Goal: Information Seeking & Learning: Learn about a topic

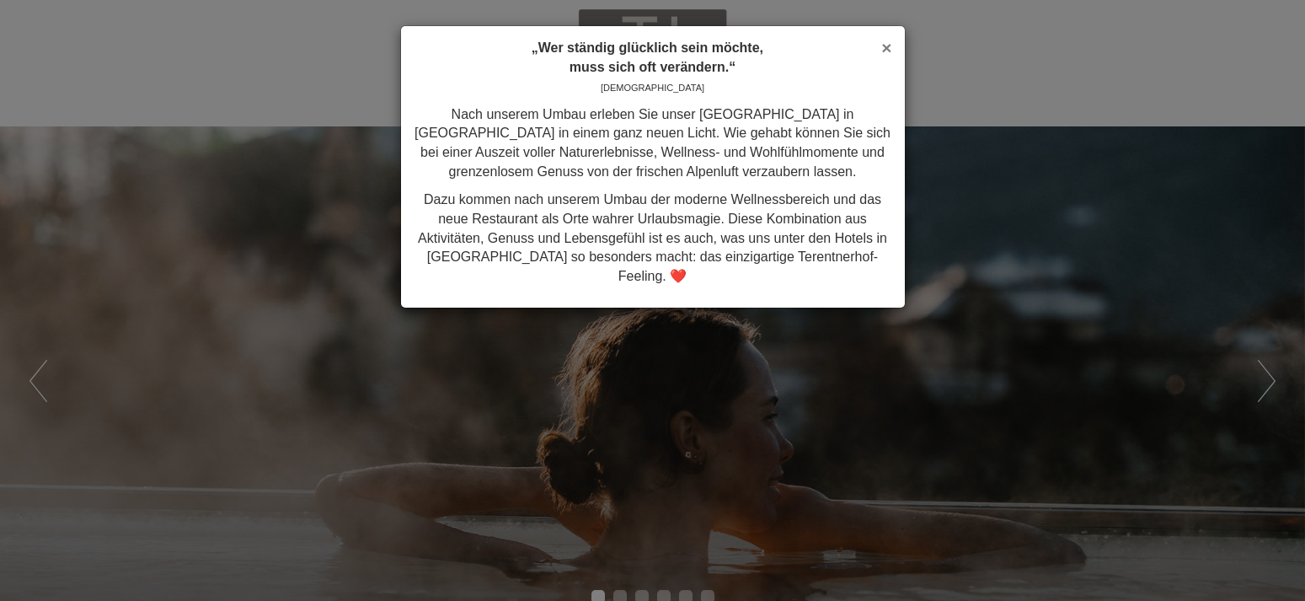
click at [889, 46] on span "×" at bounding box center [886, 47] width 10 height 19
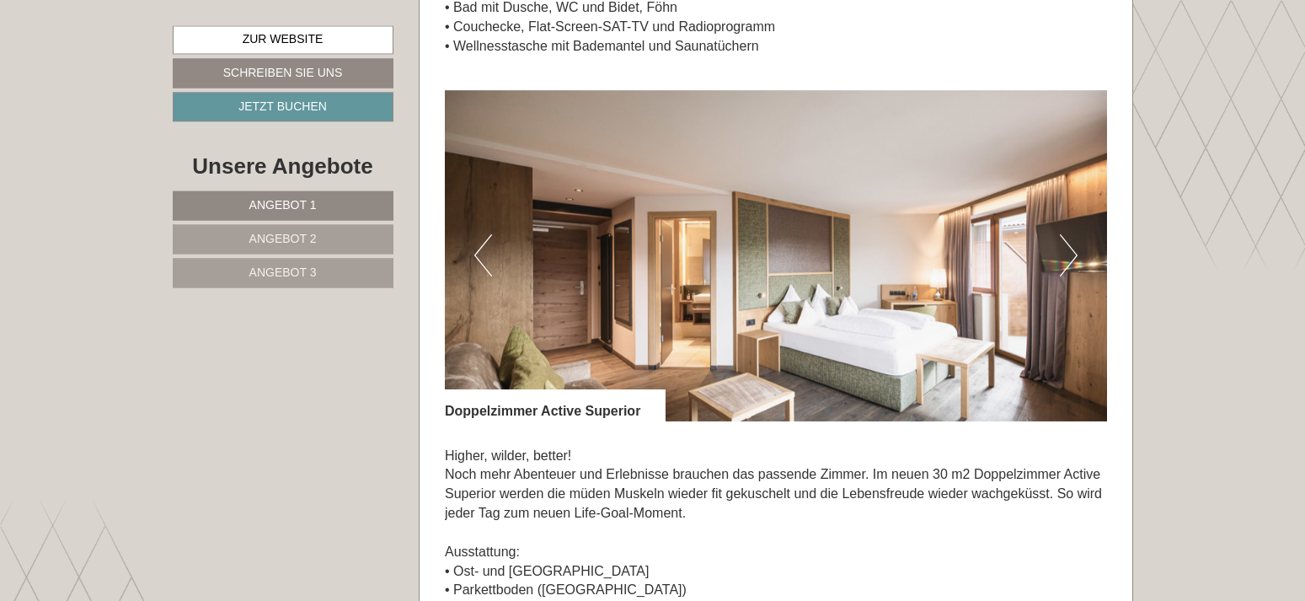
scroll to position [1633, 0]
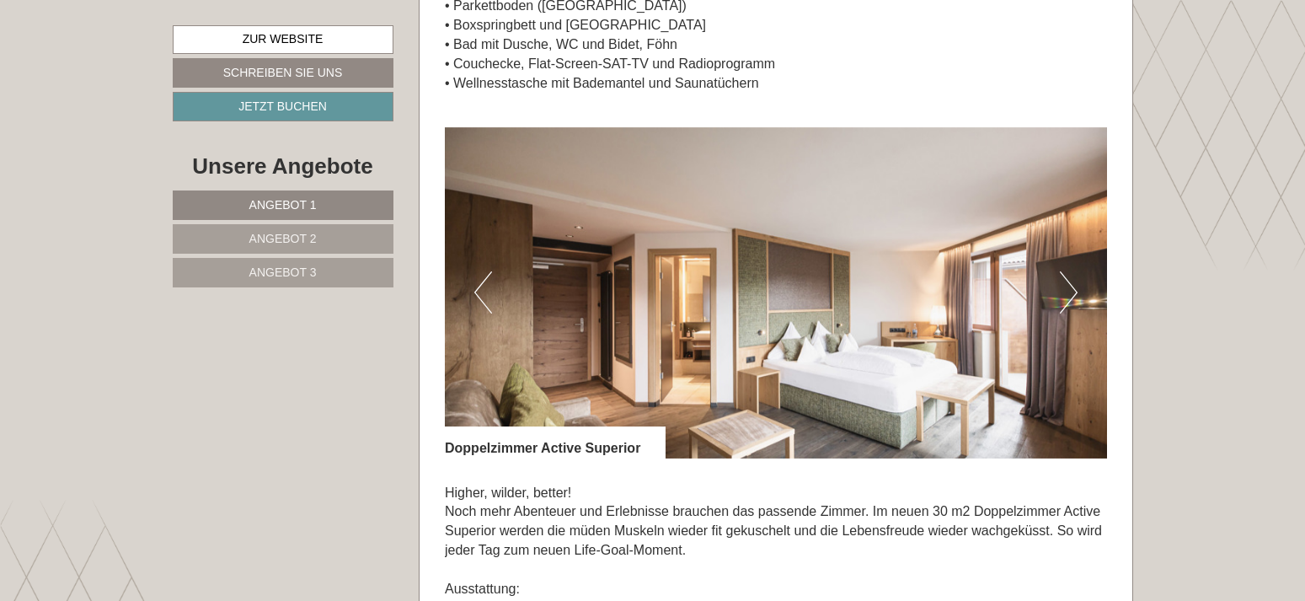
click at [1066, 289] on button "Next" at bounding box center [1069, 292] width 18 height 42
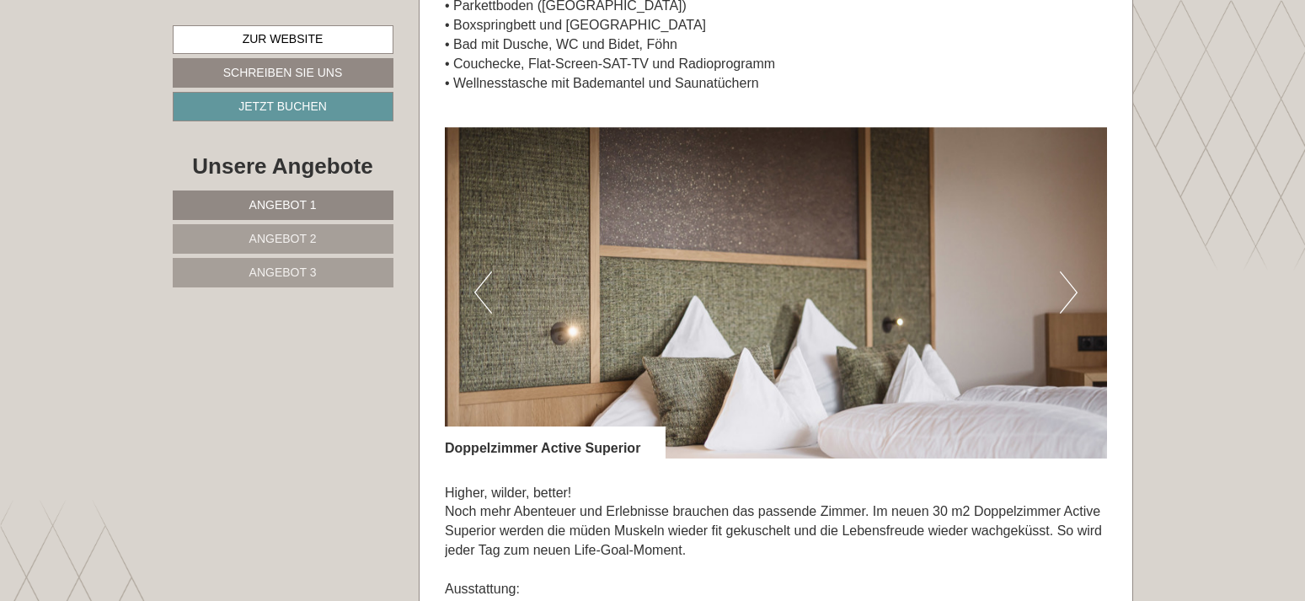
click at [1076, 291] on button "Next" at bounding box center [1069, 292] width 18 height 42
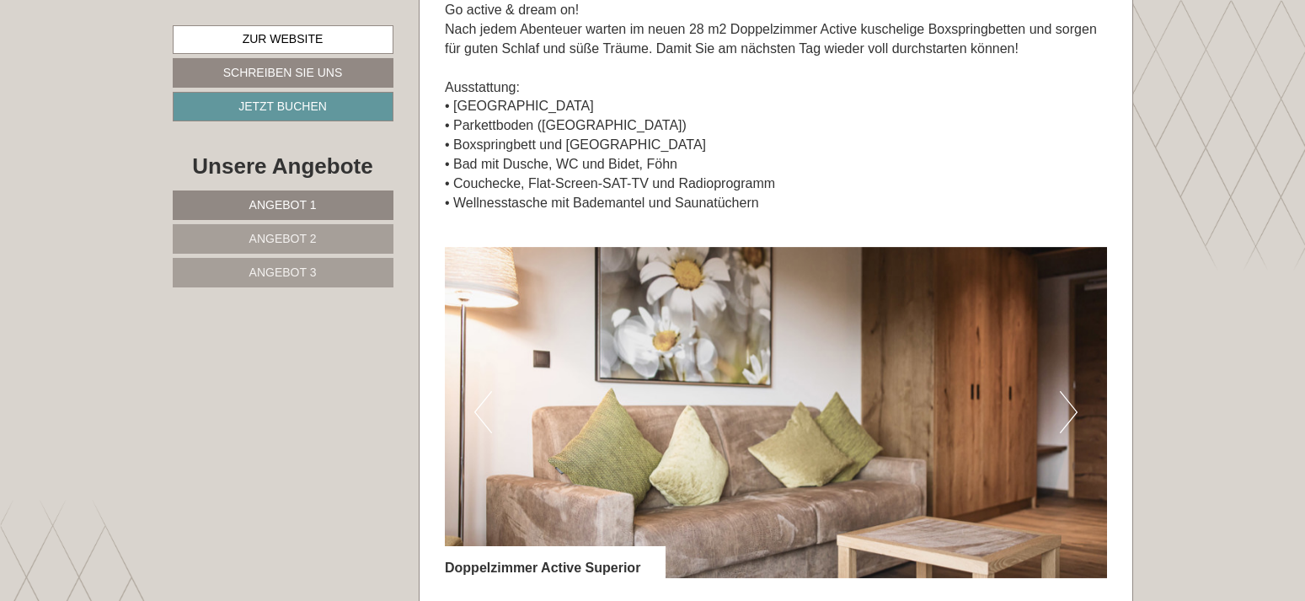
scroll to position [1547, 0]
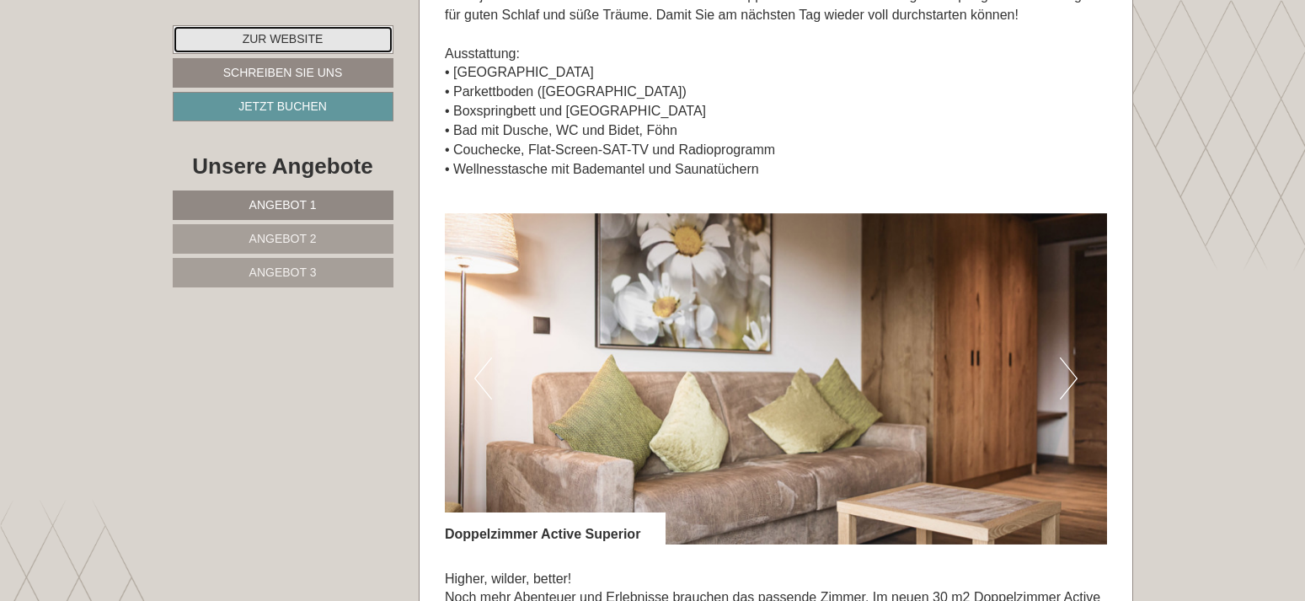
click at [276, 36] on link "Zur Website" at bounding box center [283, 39] width 221 height 29
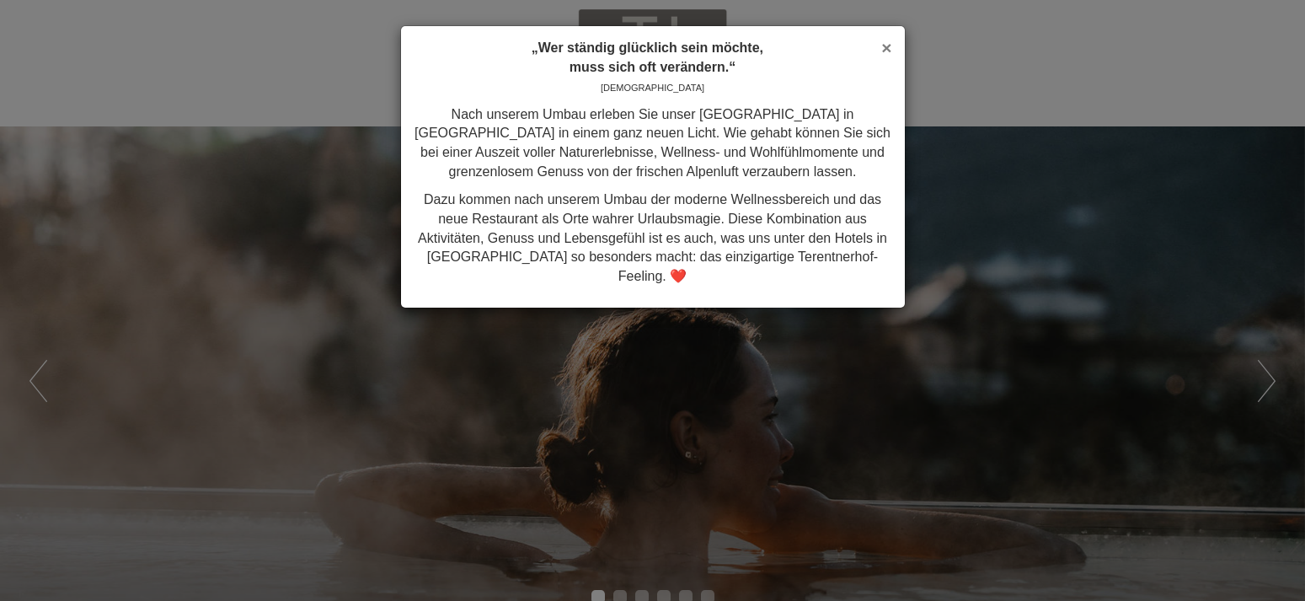
click at [884, 50] on span "×" at bounding box center [886, 47] width 10 height 19
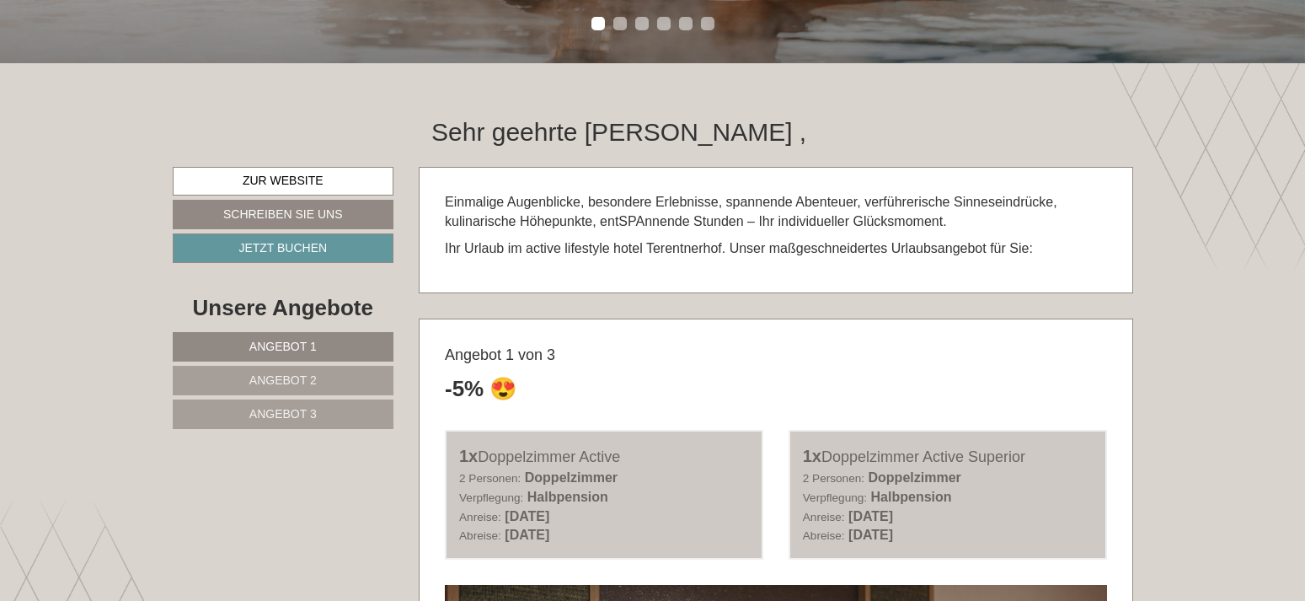
scroll to position [687, 0]
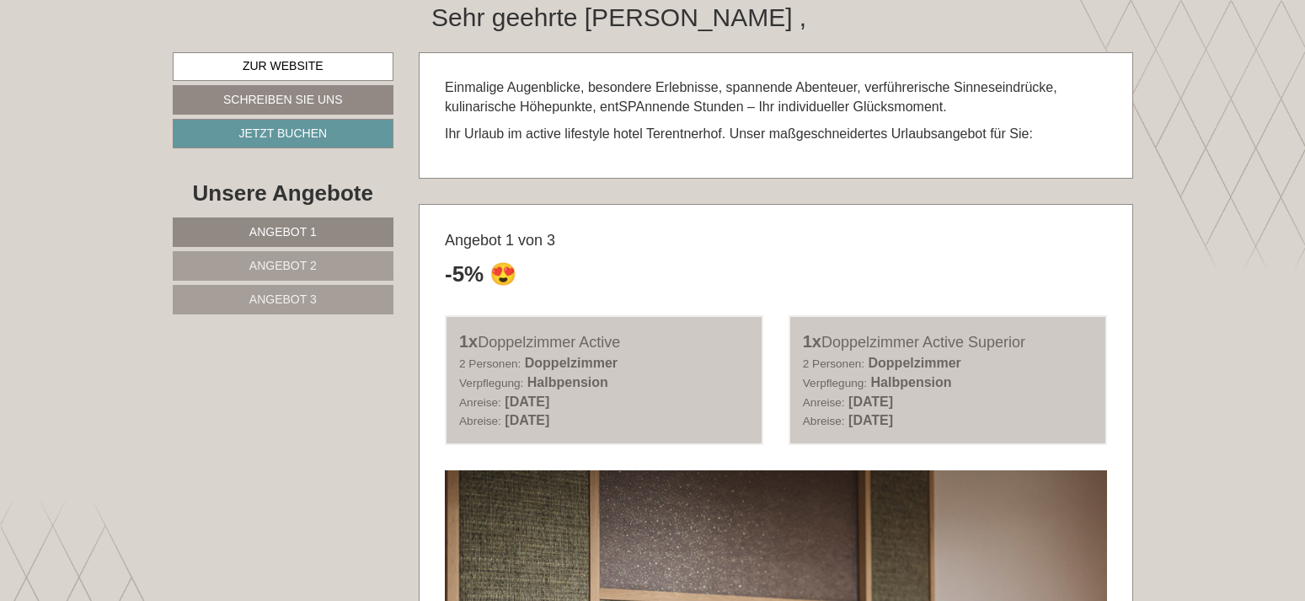
click at [301, 290] on link "Angebot 3" at bounding box center [284, 299] width 222 height 29
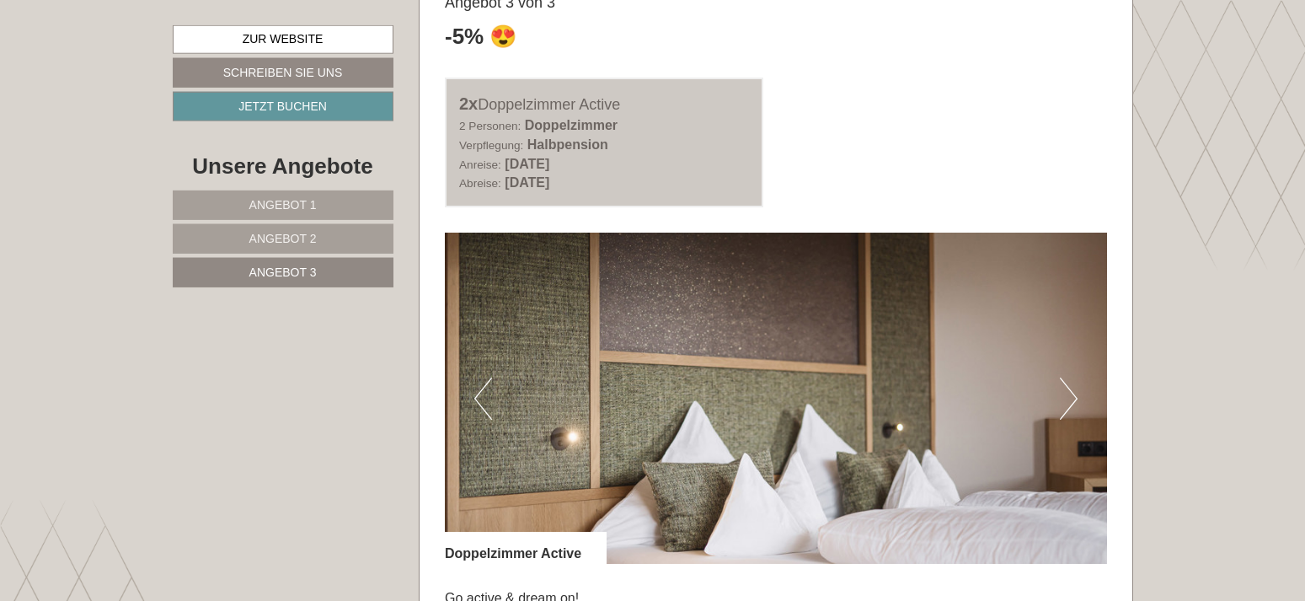
scroll to position [891, 0]
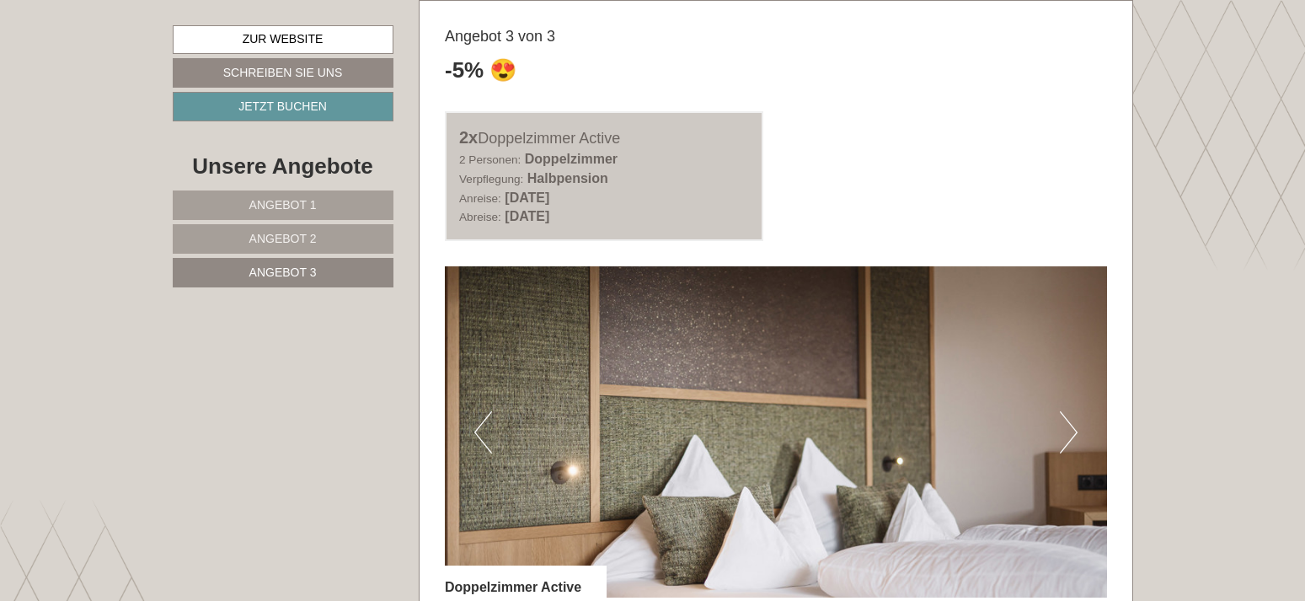
click at [308, 238] on span "Angebot 2" at bounding box center [282, 238] width 67 height 13
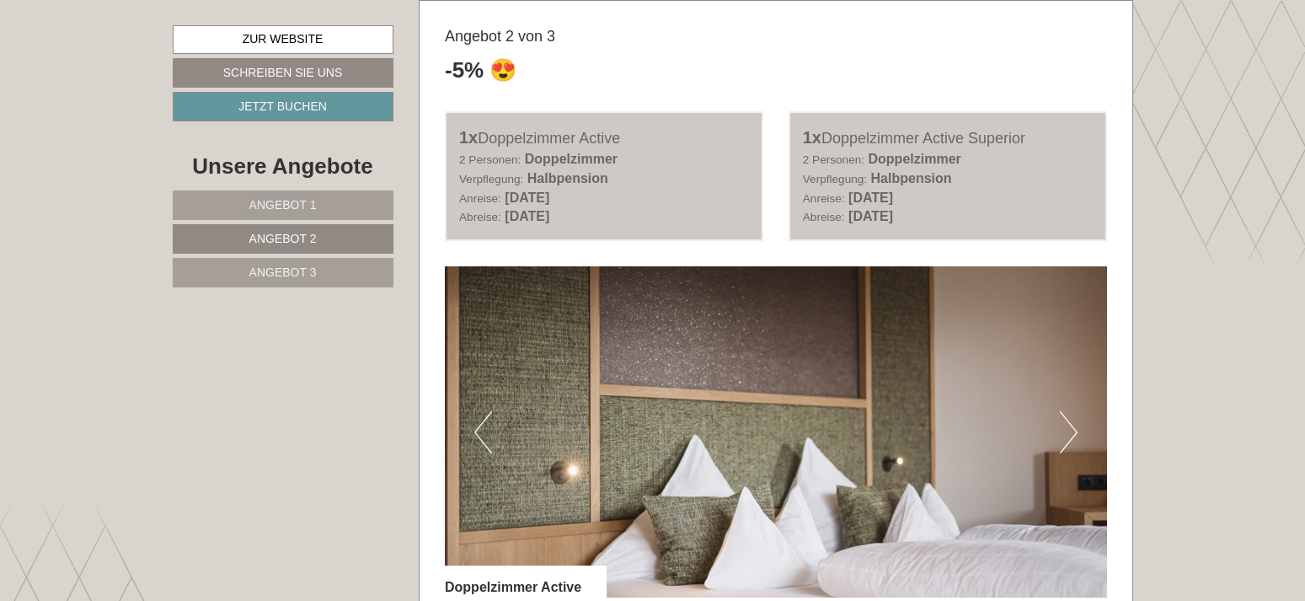
click at [307, 195] on link "Angebot 1" at bounding box center [283, 204] width 221 height 29
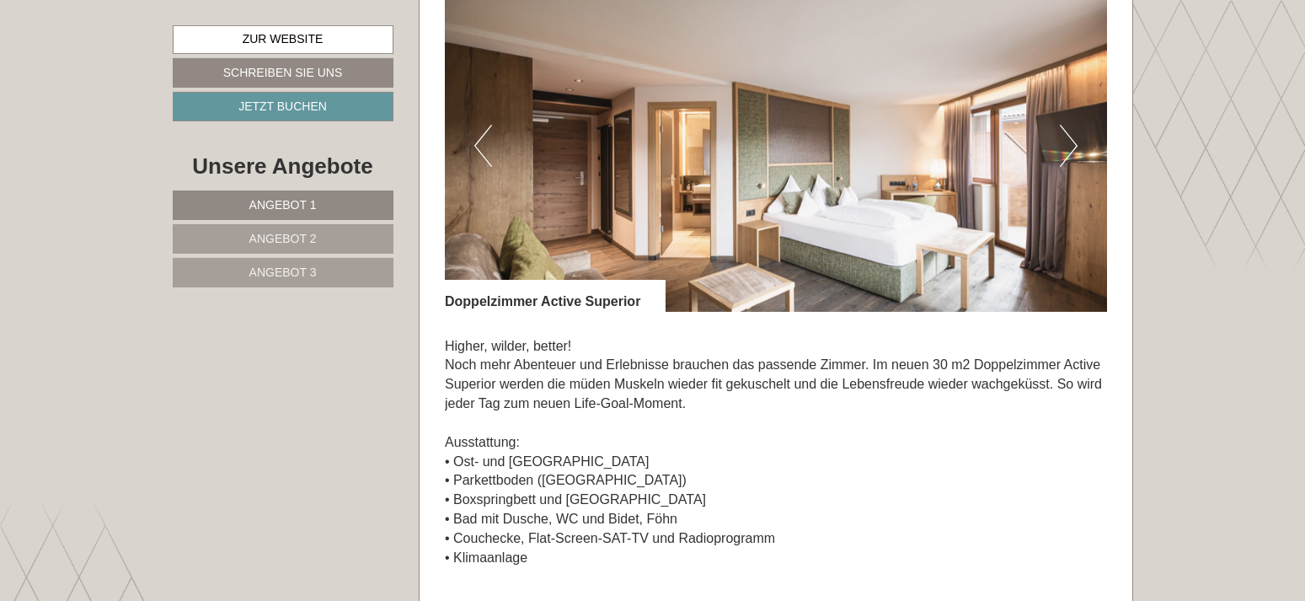
scroll to position [1836, 0]
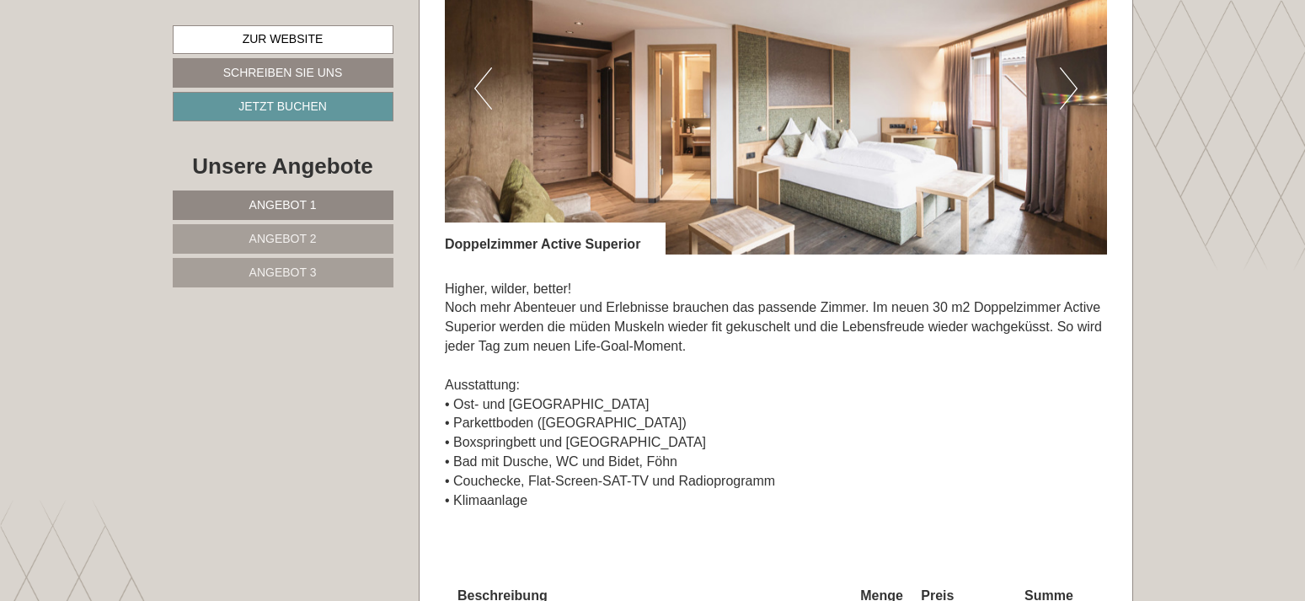
click at [1074, 91] on button "Next" at bounding box center [1069, 88] width 18 height 42
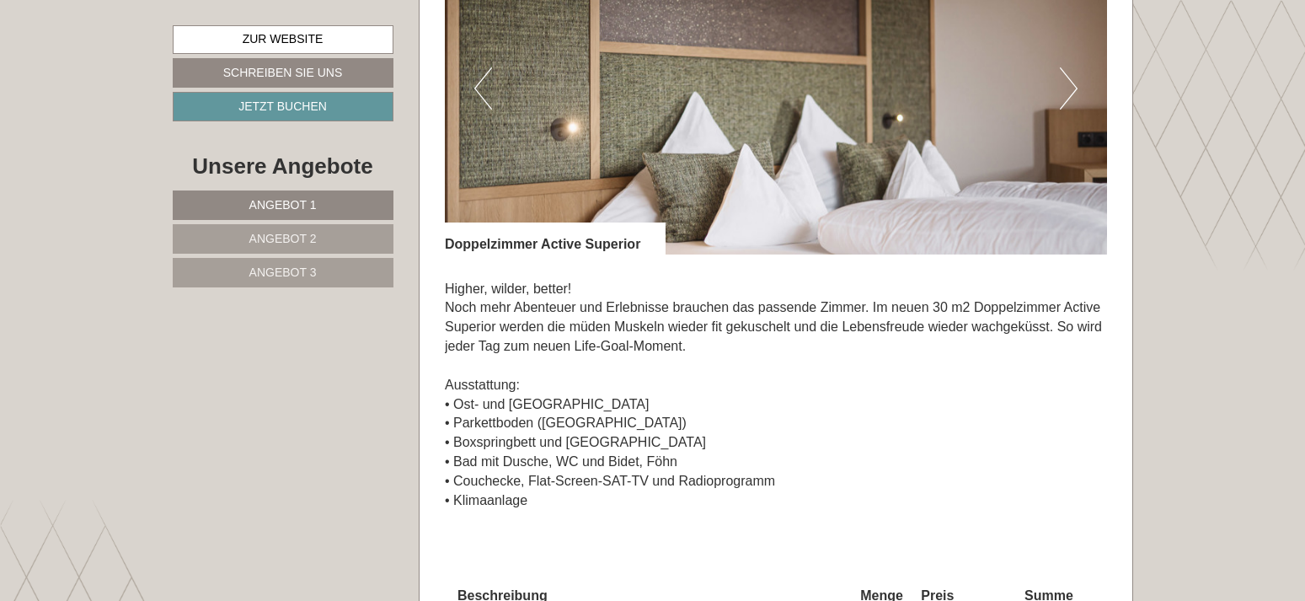
click at [1071, 93] on button "Next" at bounding box center [1069, 88] width 18 height 42
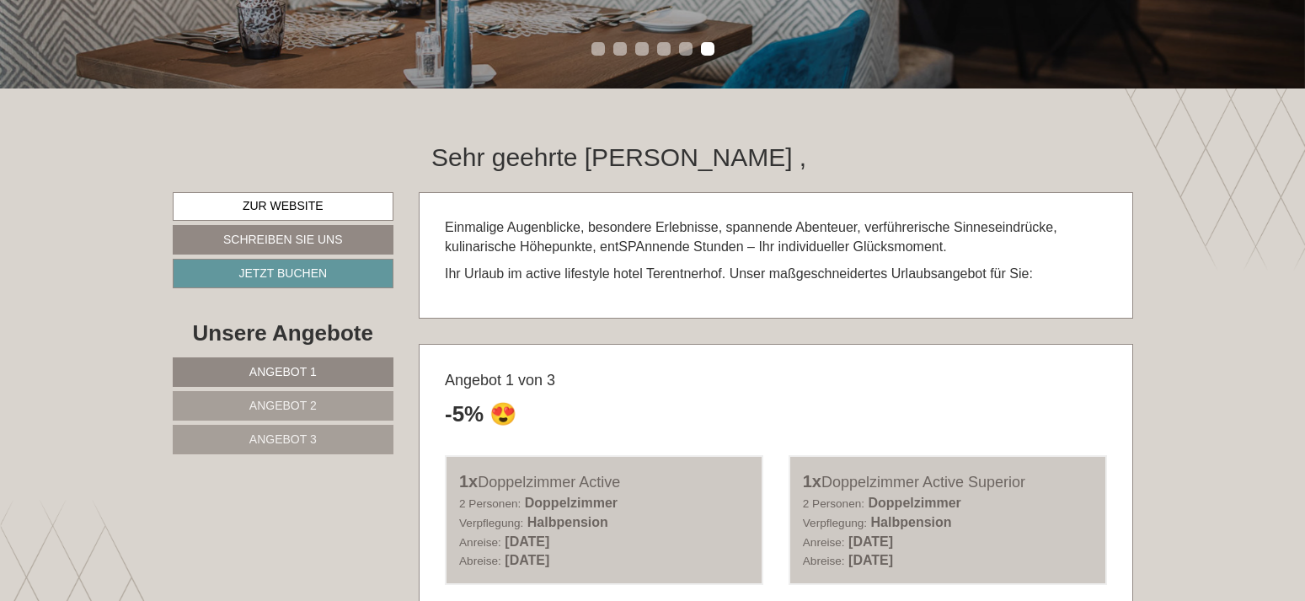
scroll to position [204, 0]
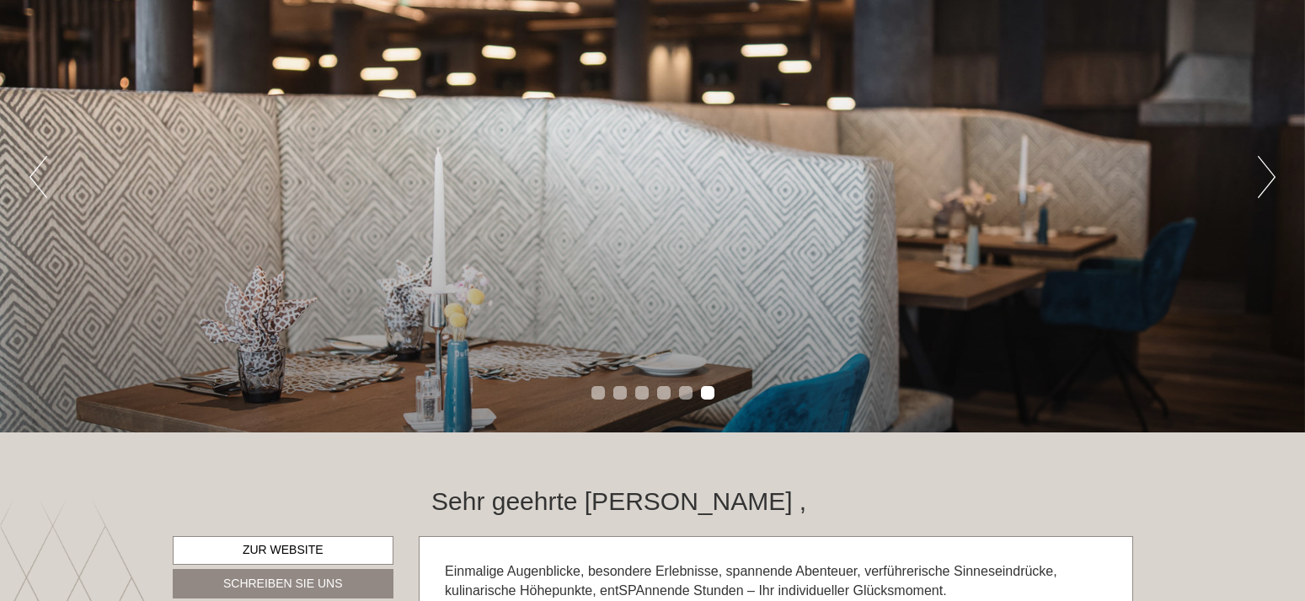
click at [591, 391] on ul "1 2 3 4 5 6" at bounding box center [652, 395] width 1305 height 19
click at [594, 392] on li "1" at bounding box center [597, 392] width 13 height 13
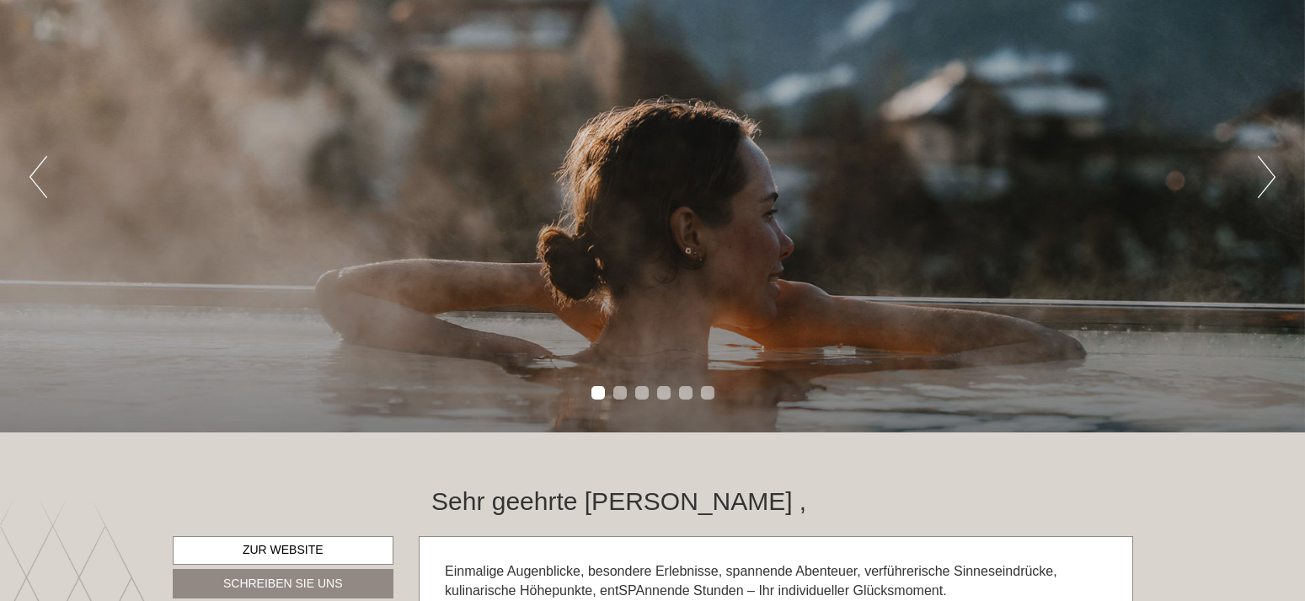
click at [614, 391] on li "2" at bounding box center [619, 392] width 13 height 13
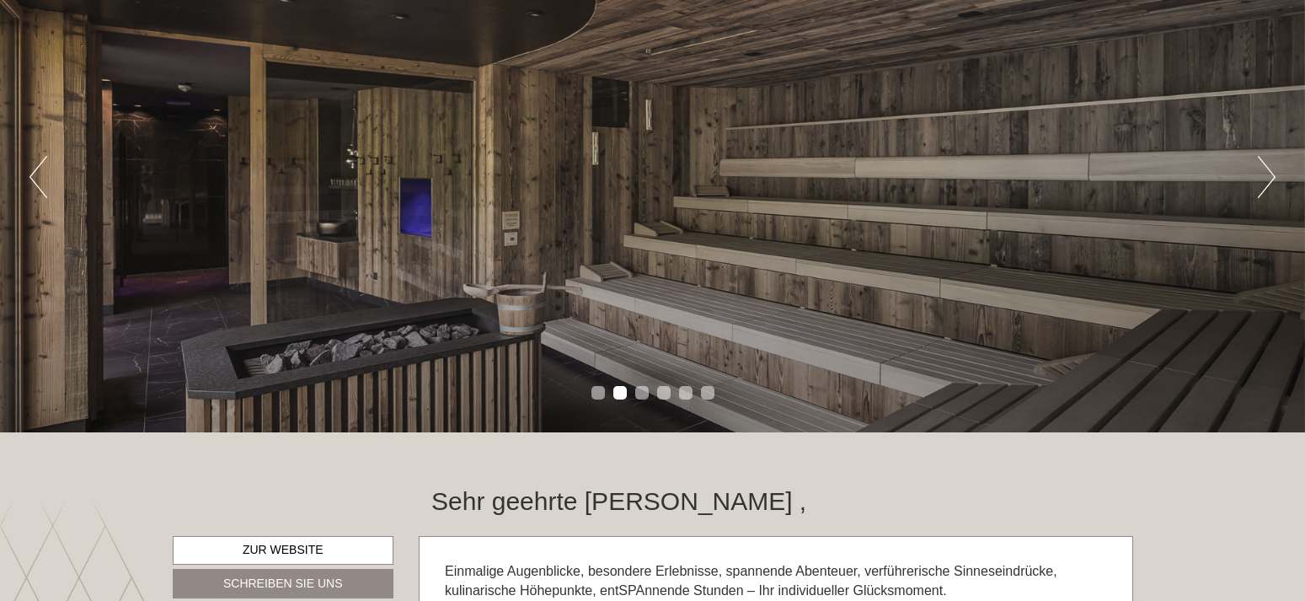
click at [1261, 168] on button "Next" at bounding box center [1267, 177] width 18 height 42
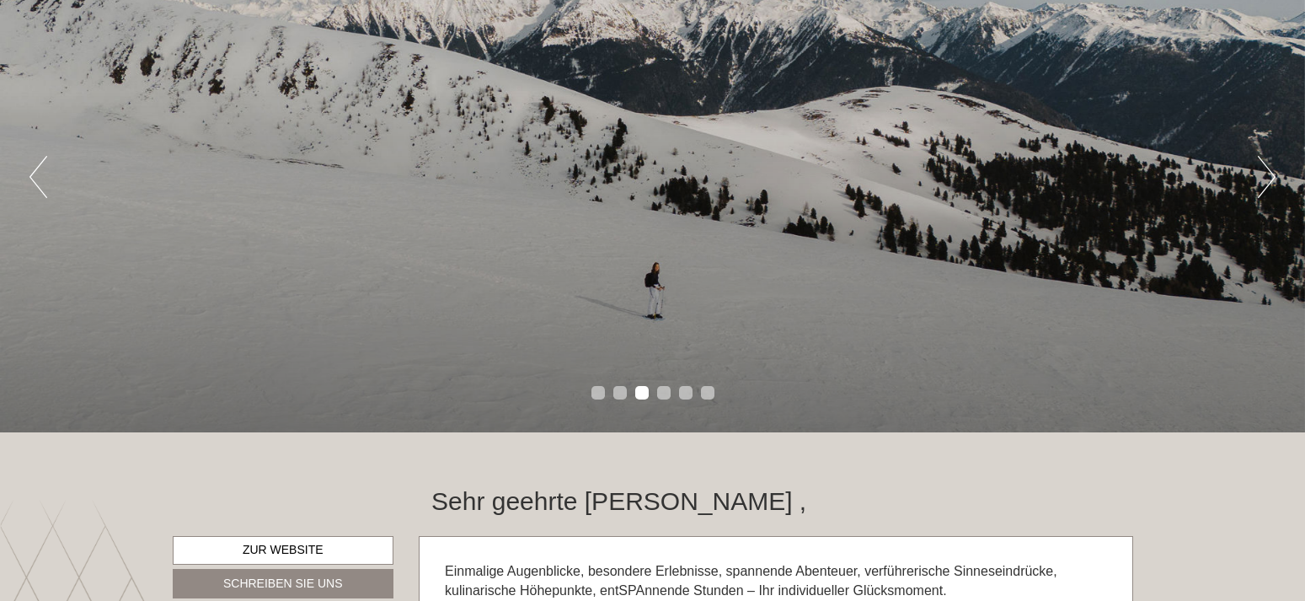
click at [1261, 168] on button "Next" at bounding box center [1267, 177] width 18 height 42
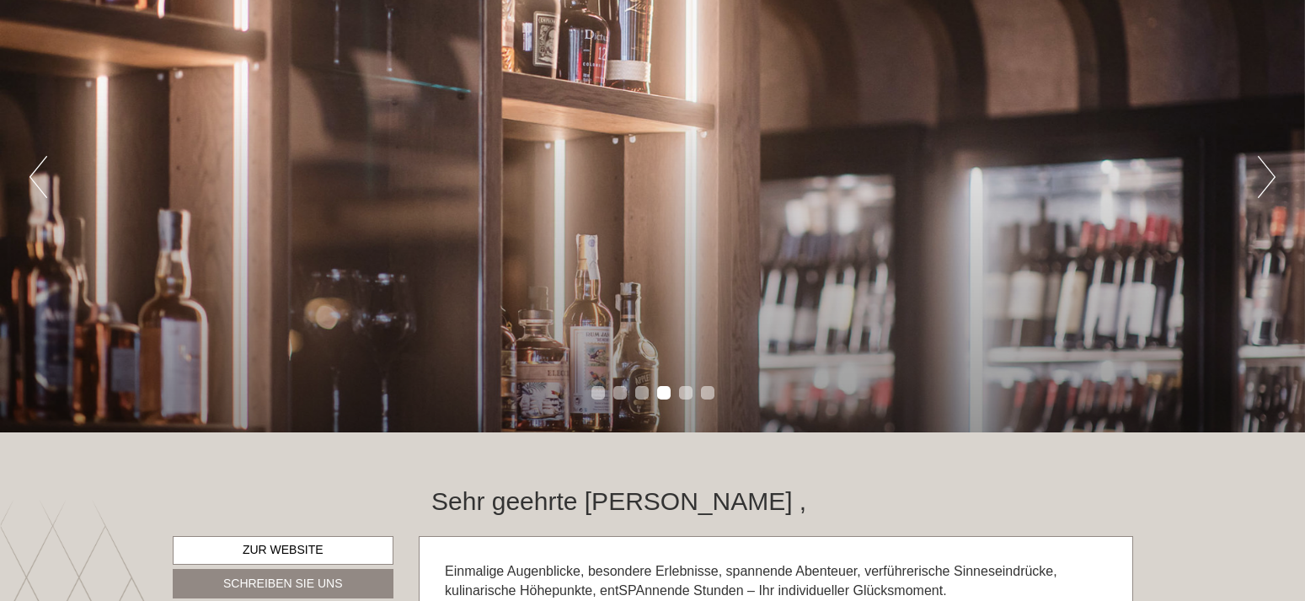
click at [1261, 168] on button "Next" at bounding box center [1267, 177] width 18 height 42
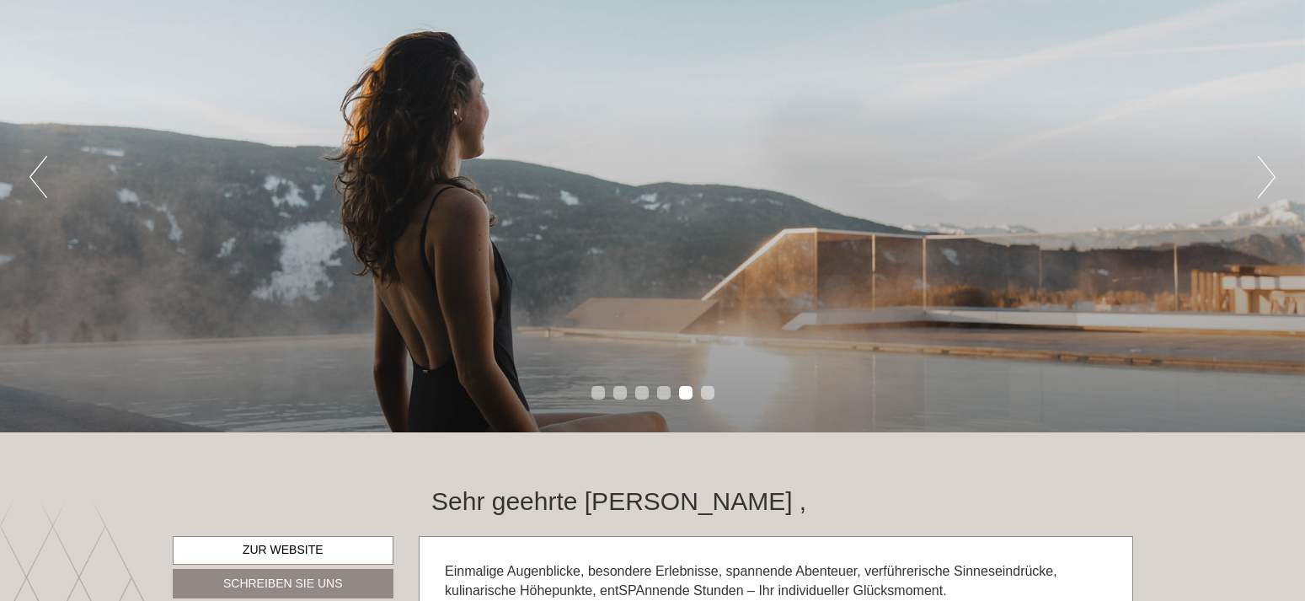
click at [1261, 168] on button "Next" at bounding box center [1267, 177] width 18 height 42
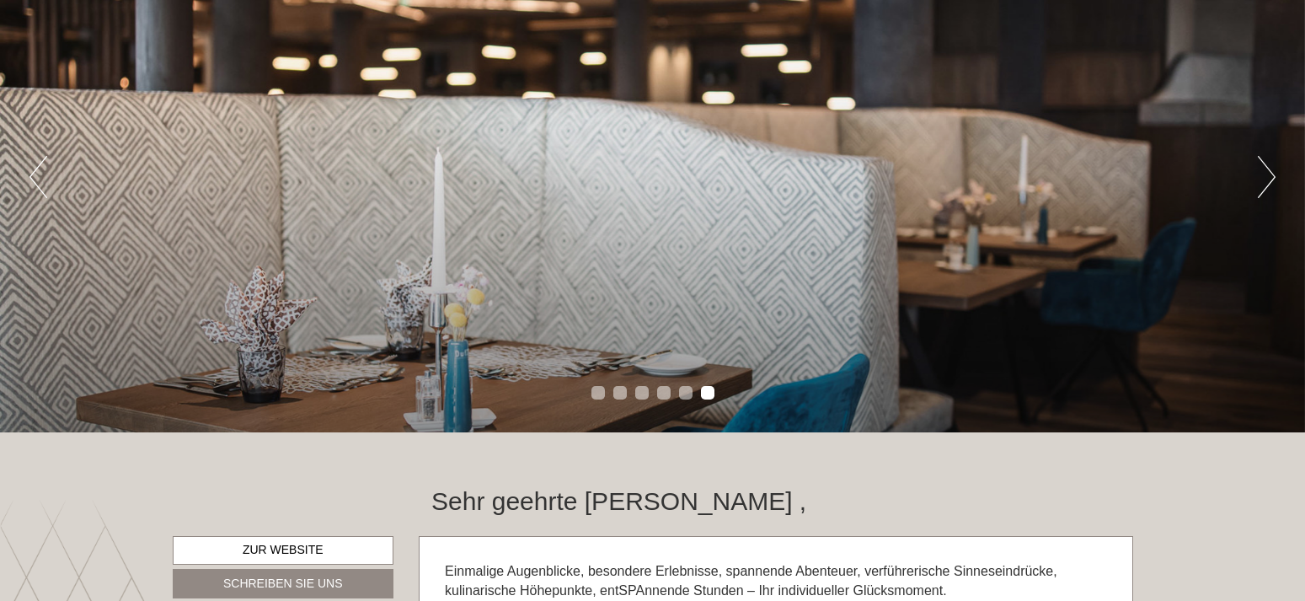
click at [1258, 168] on button "Next" at bounding box center [1267, 177] width 18 height 42
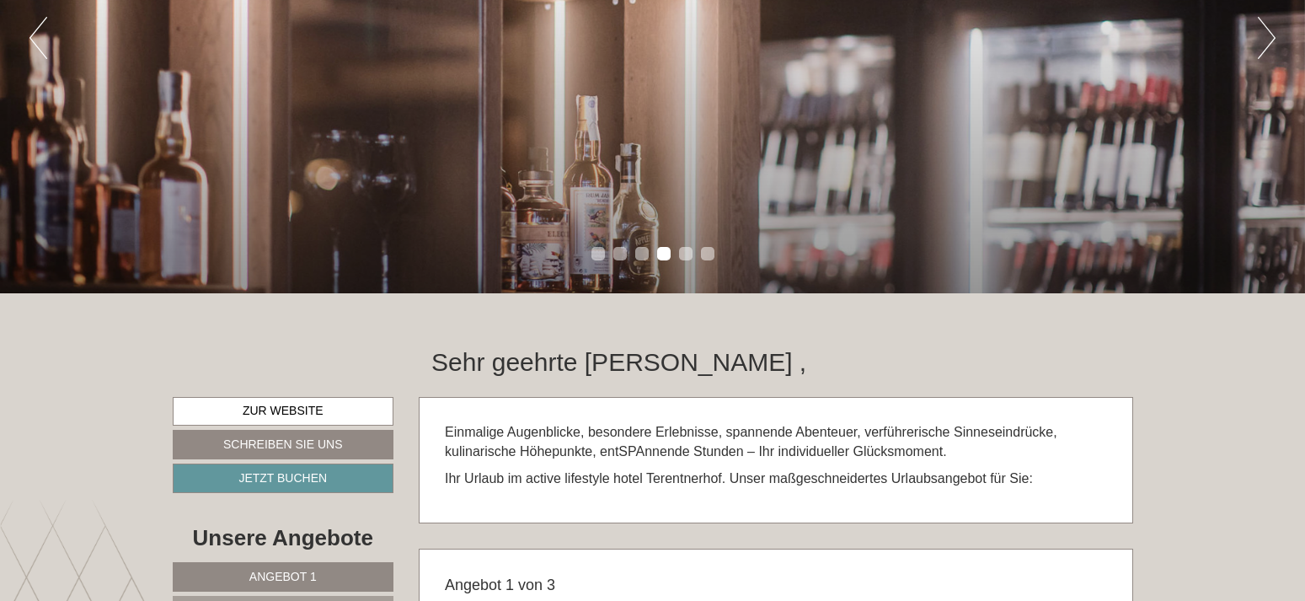
scroll to position [516, 0]
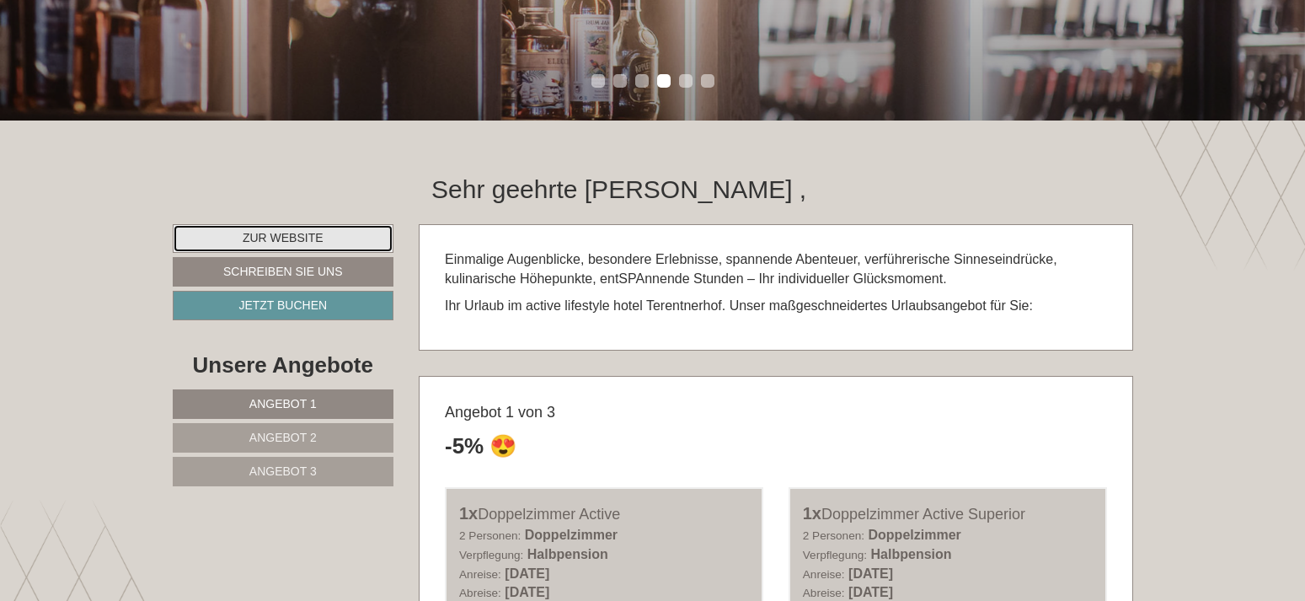
click at [305, 236] on link "Zur Website" at bounding box center [284, 238] width 222 height 29
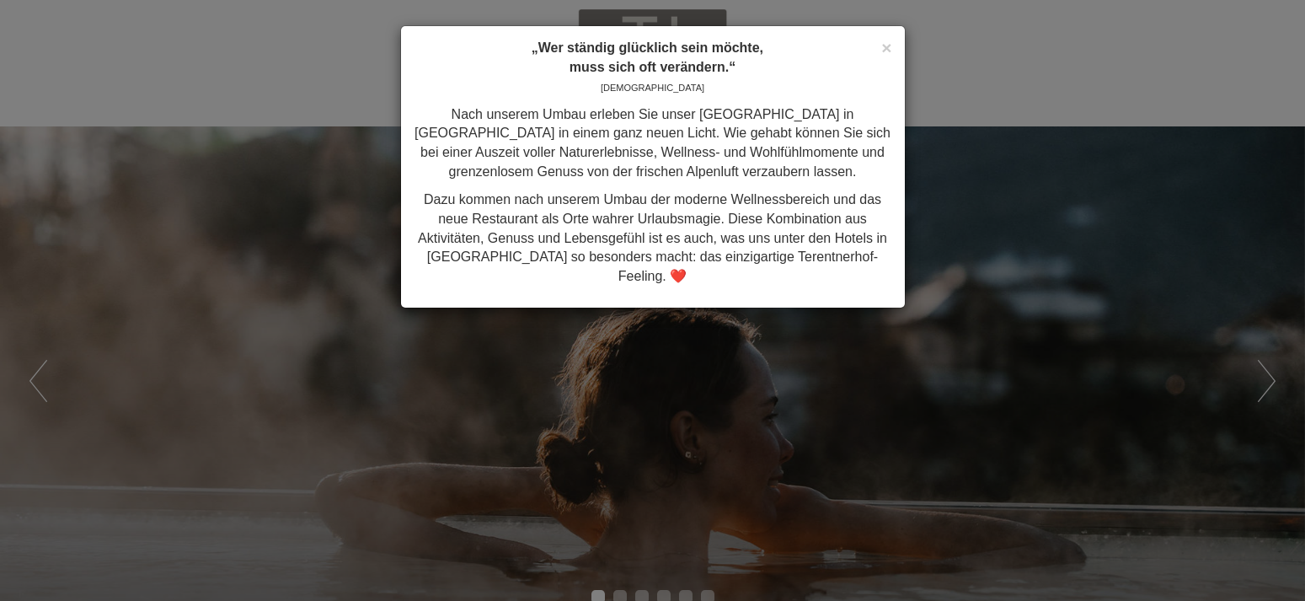
click at [881, 56] on p "„Wer ständig glücklich sein möchte, muss sich oft verändern.“ [DEMOGRAPHIC_DATA]" at bounding box center [653, 68] width 478 height 58
click at [883, 50] on span "×" at bounding box center [886, 47] width 10 height 19
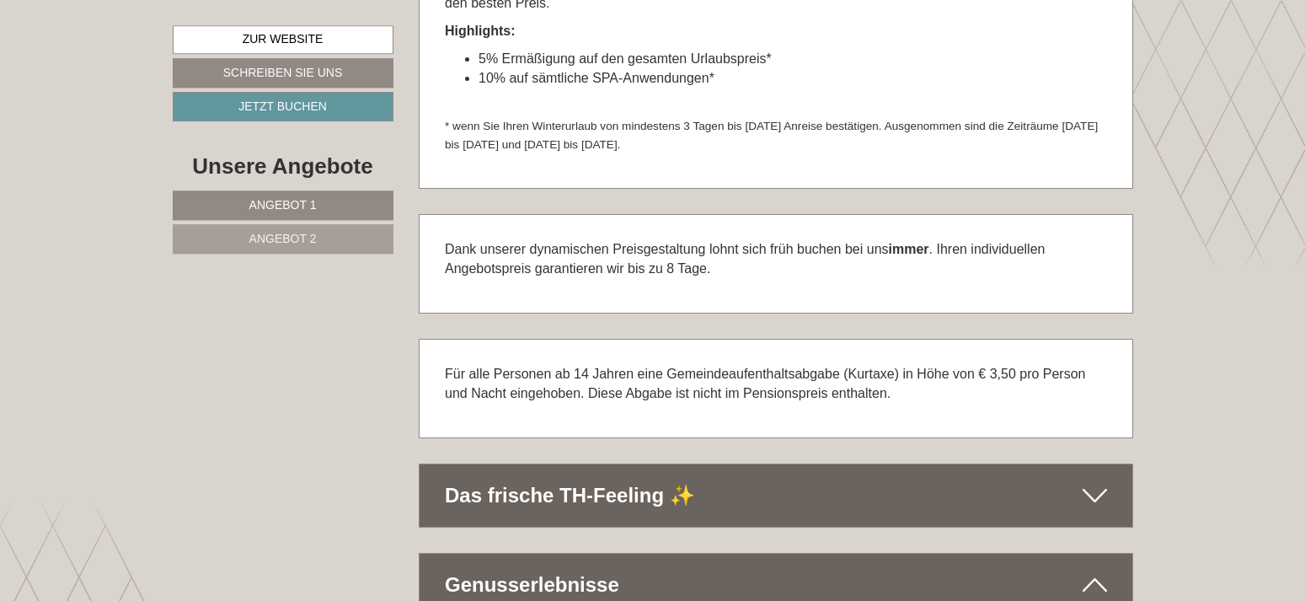
scroll to position [6015, 0]
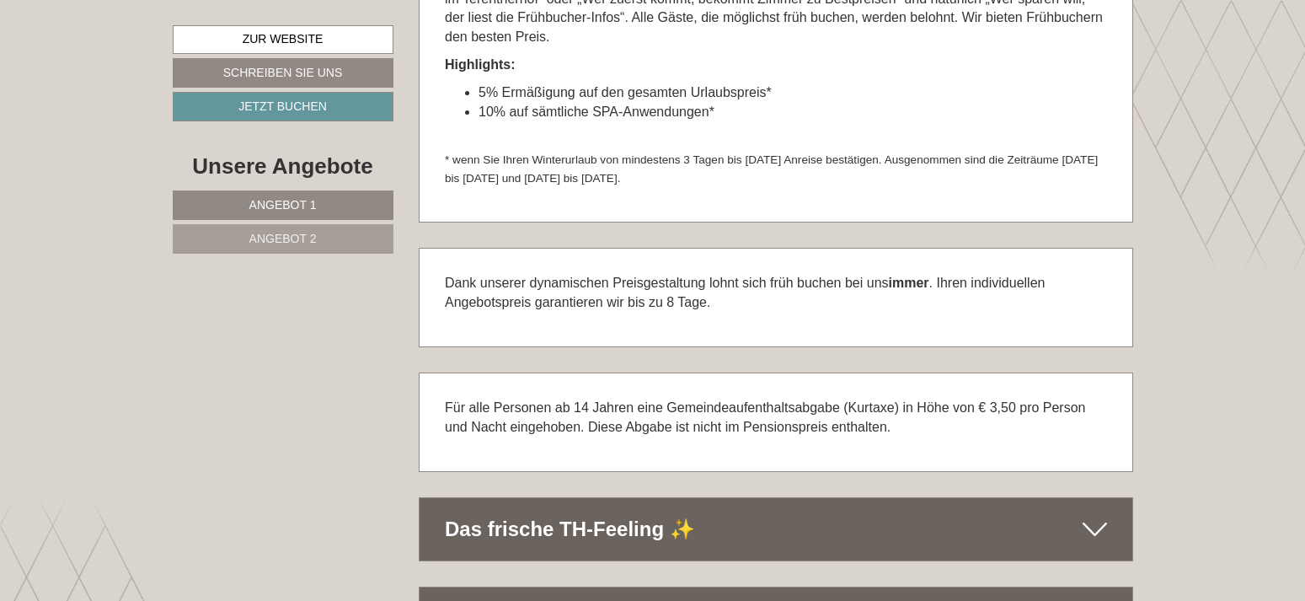
click at [316, 211] on span "Angebot 1" at bounding box center [282, 204] width 67 height 13
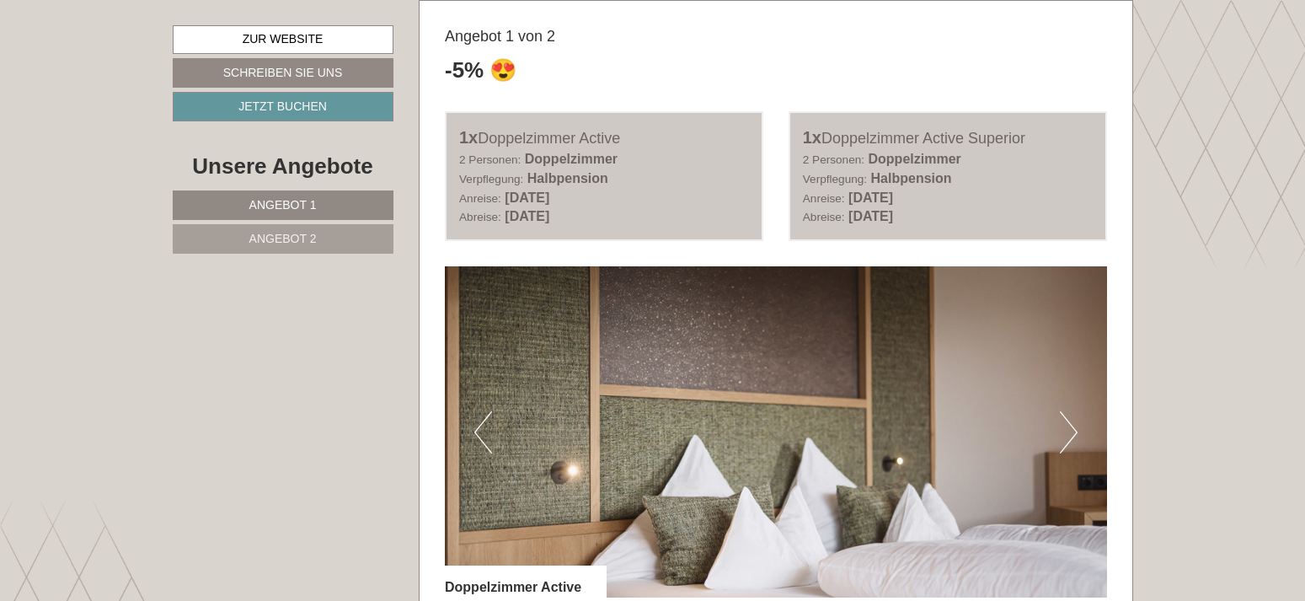
click at [307, 240] on span "Angebot 2" at bounding box center [282, 238] width 67 height 13
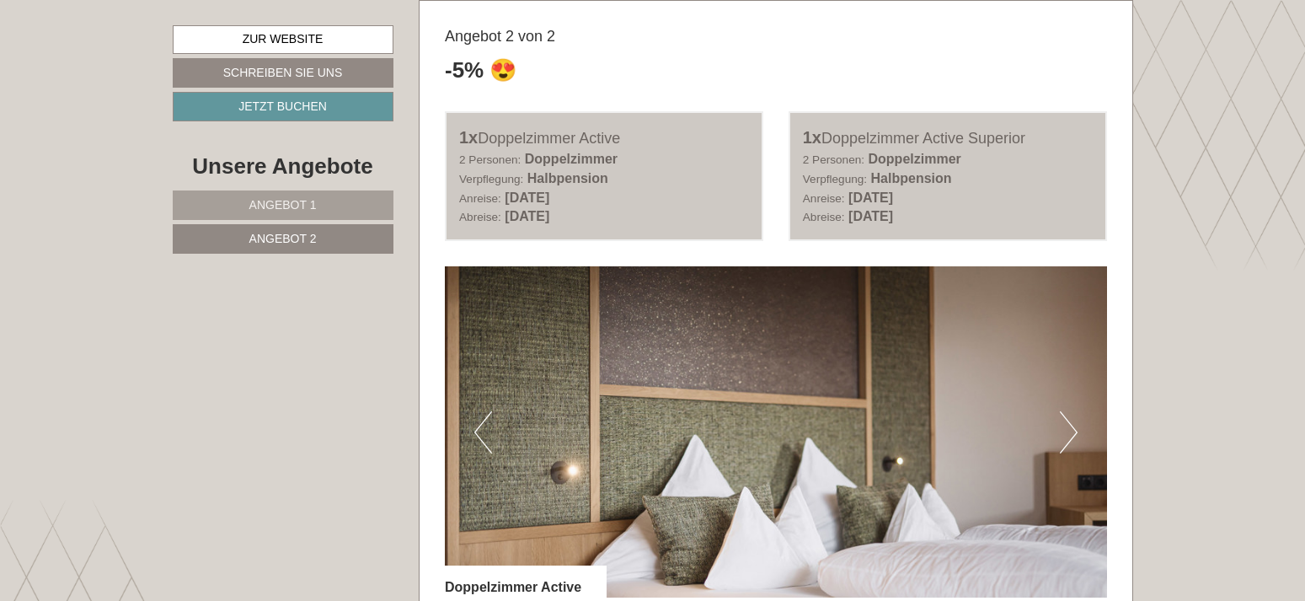
click at [313, 206] on span "Angebot 1" at bounding box center [282, 204] width 67 height 13
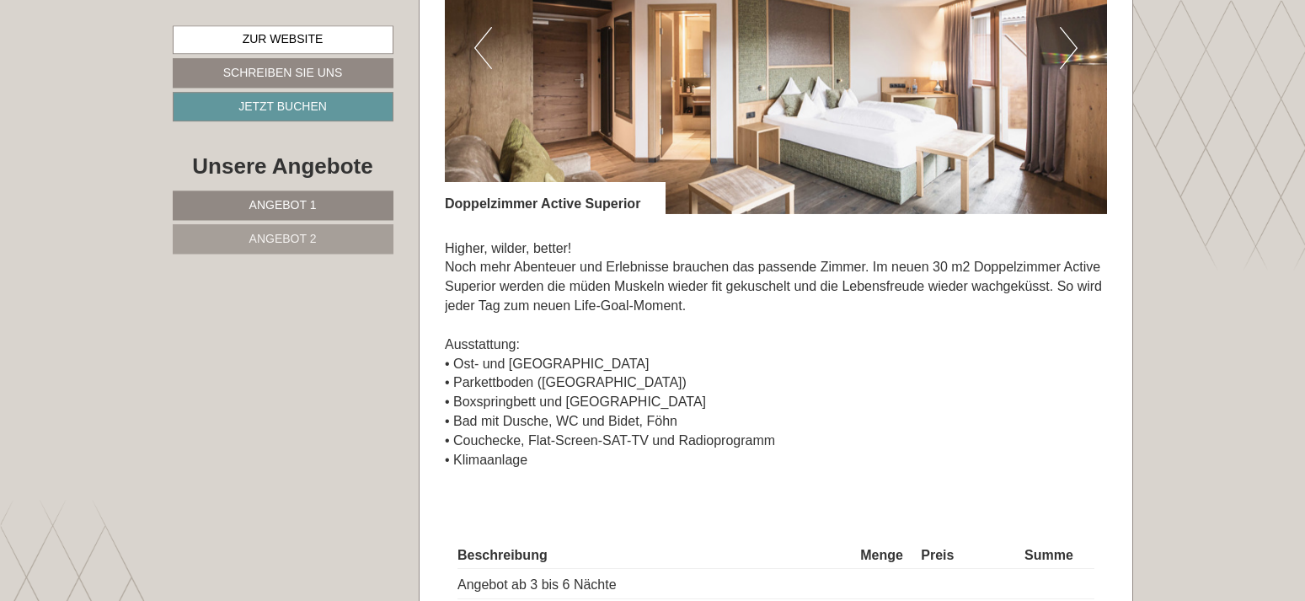
scroll to position [2008, 0]
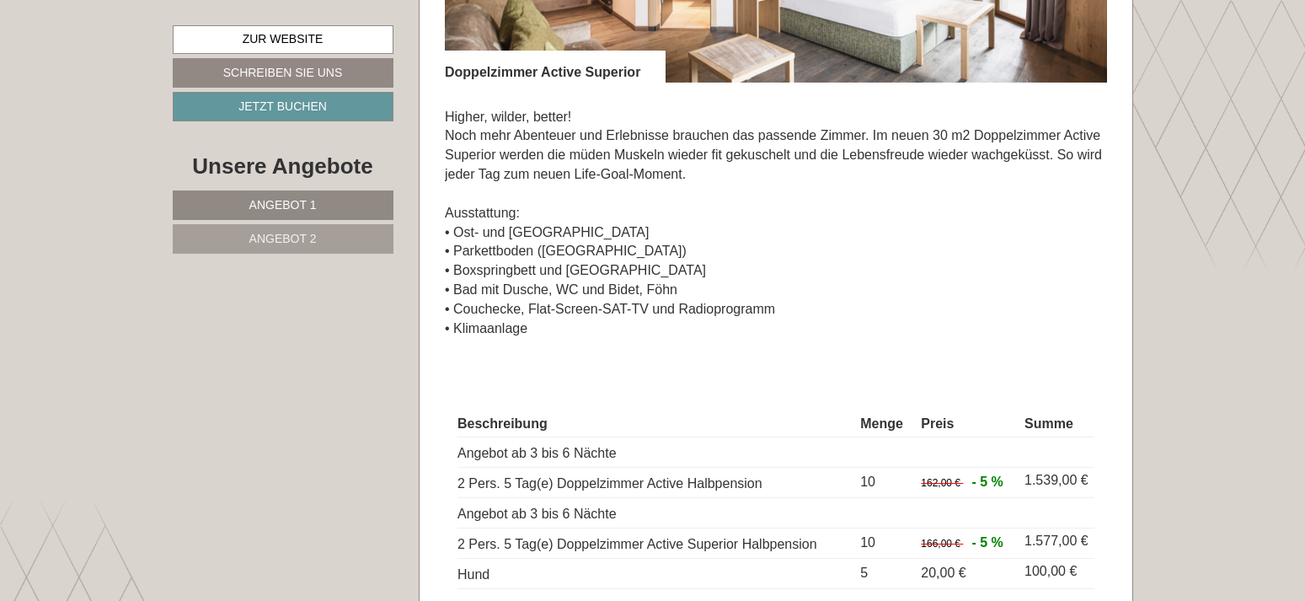
click at [306, 238] on span "Angebot 2" at bounding box center [282, 238] width 67 height 13
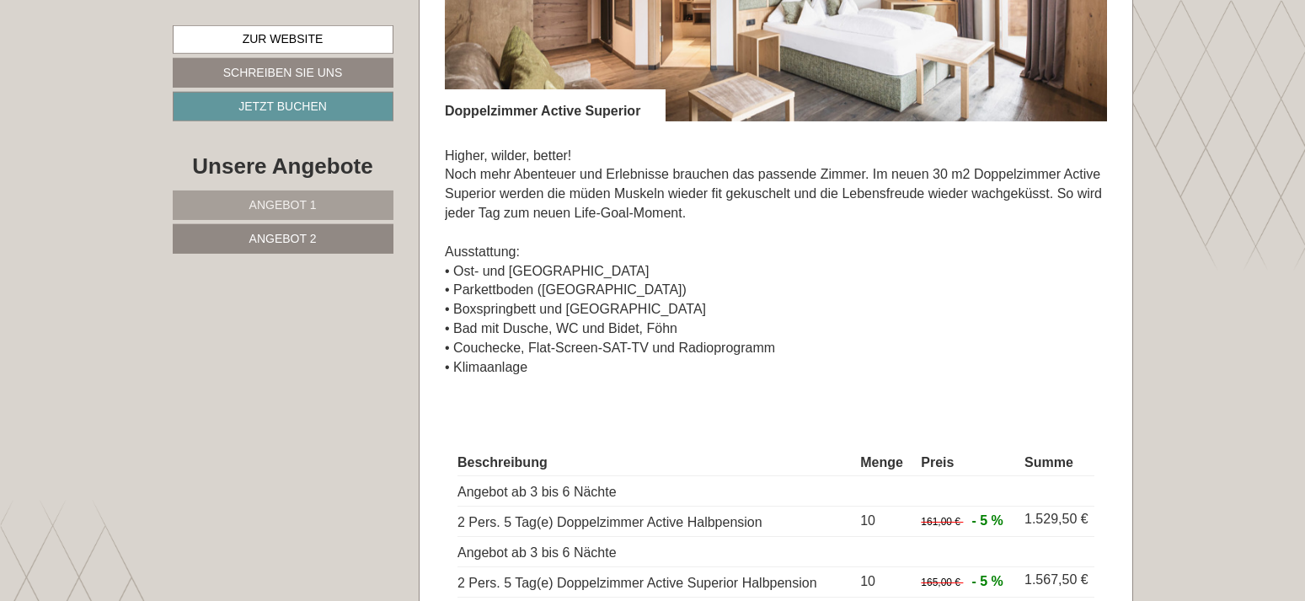
scroll to position [2352, 0]
